Goal: Find specific page/section: Find specific page/section

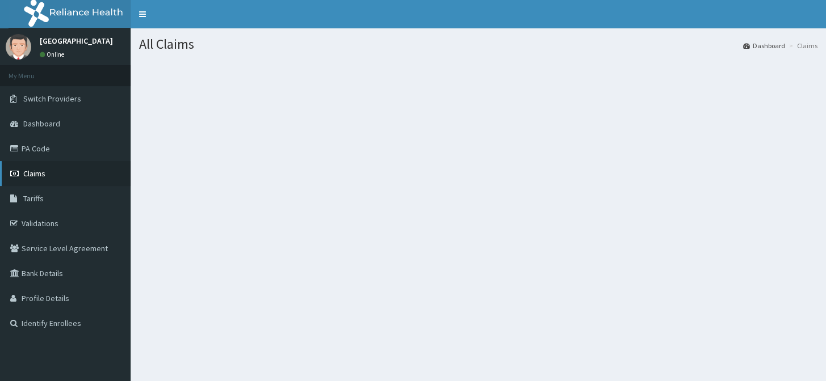
click at [43, 179] on link "Claims" at bounding box center [65, 173] width 131 height 25
